Goal: Task Accomplishment & Management: Use online tool/utility

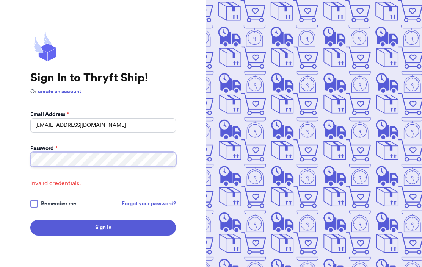
click at [30, 220] on button "Sign In" at bounding box center [103, 228] width 146 height 16
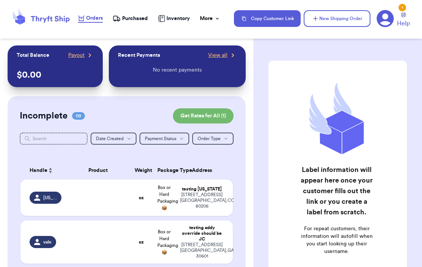
click at [167, 20] on span "Inventory" at bounding box center [177, 19] width 23 height 8
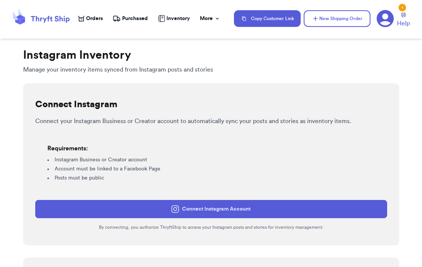
click at [77, 211] on button "Connect Instagram Account" at bounding box center [211, 209] width 352 height 18
